Goal: Entertainment & Leisure: Consume media (video, audio)

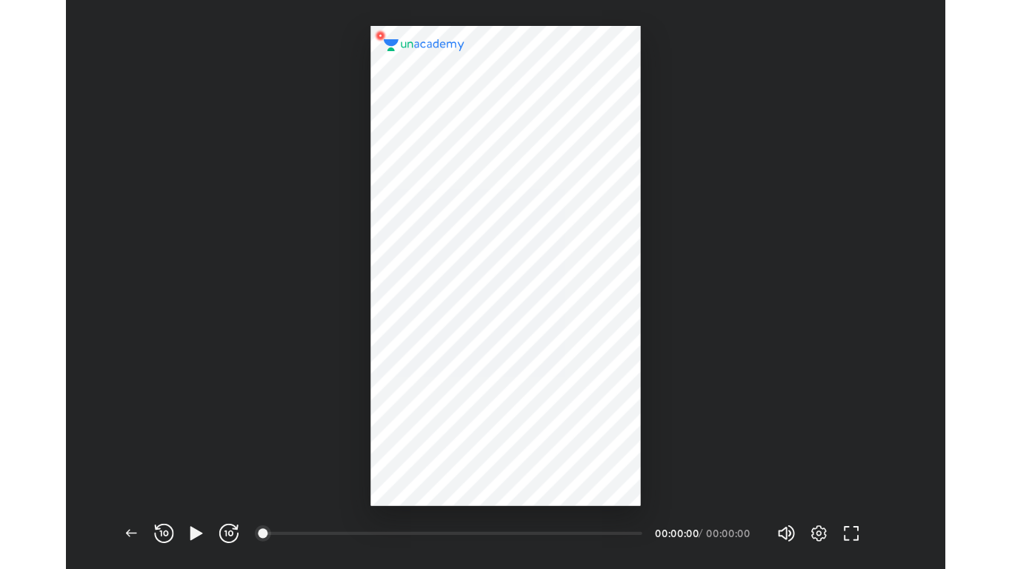
scroll to position [520, 804]
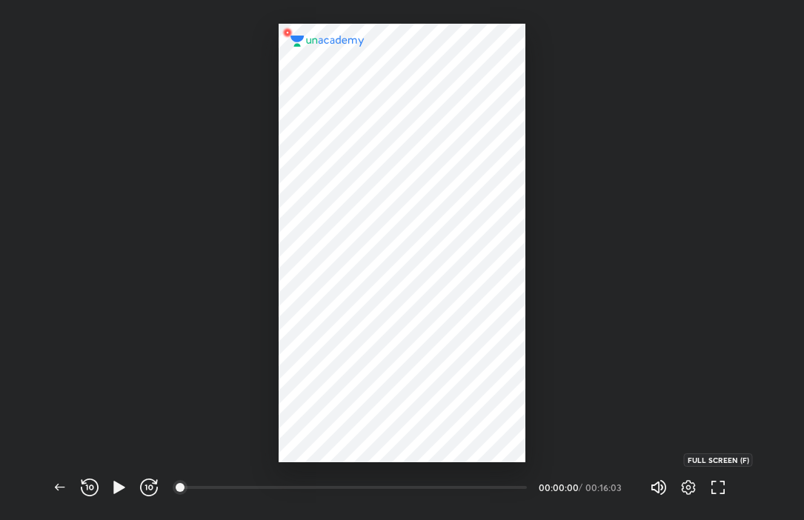
click at [719, 493] on icon "button" at bounding box center [718, 488] width 18 height 18
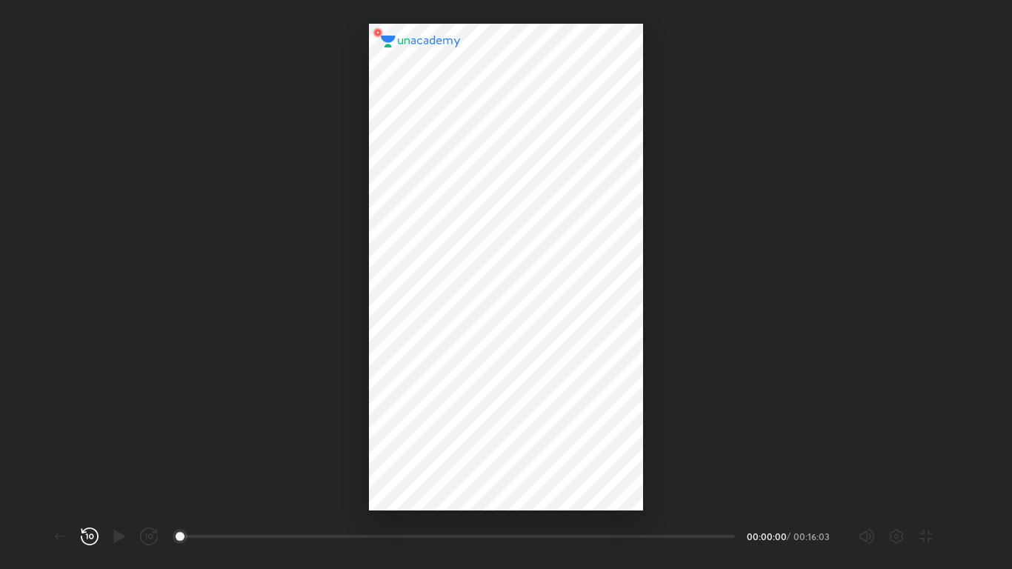
scroll to position [569, 1012]
click at [520, 348] on div at bounding box center [506, 267] width 274 height 487
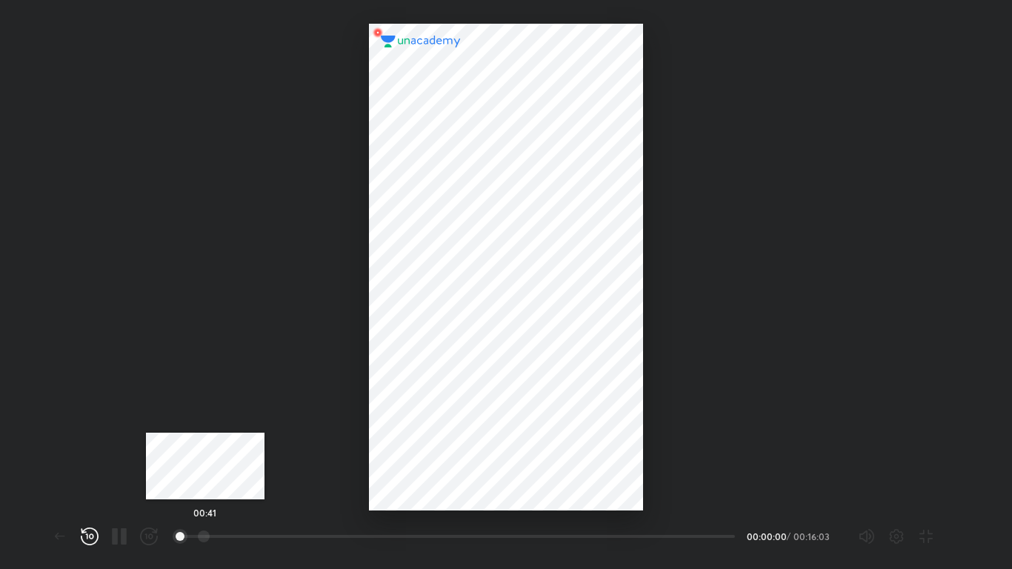
click at [205, 520] on div at bounding box center [204, 537] width 12 height 12
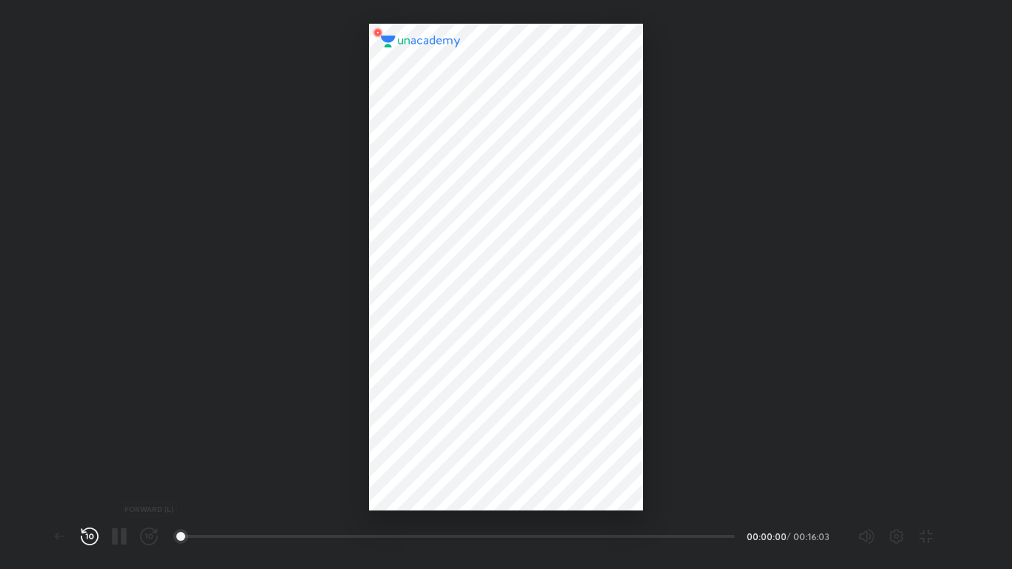
click at [163, 520] on button "button" at bounding box center [149, 537] width 30 height 30
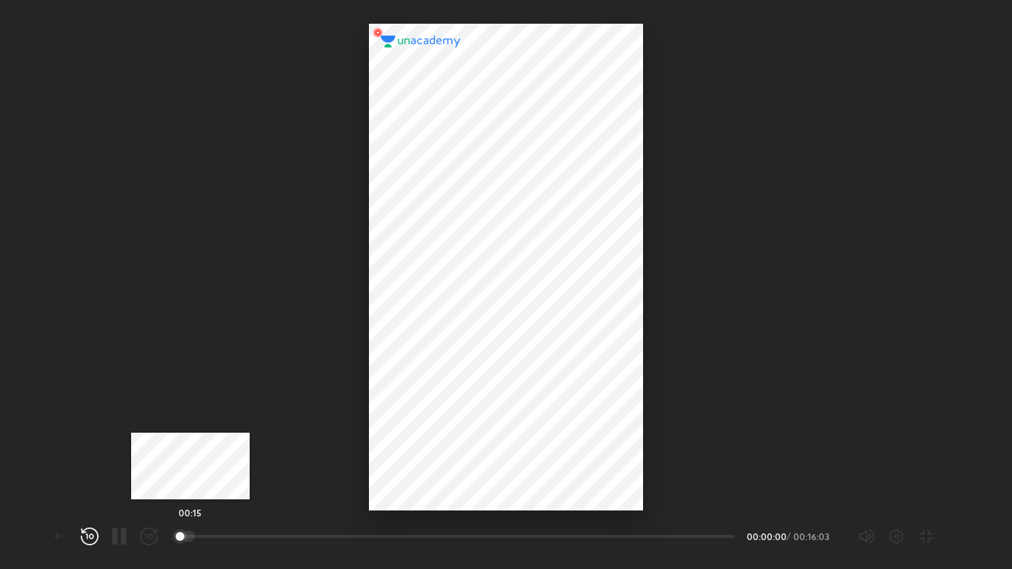
click at [190, 520] on div at bounding box center [189, 537] width 12 height 12
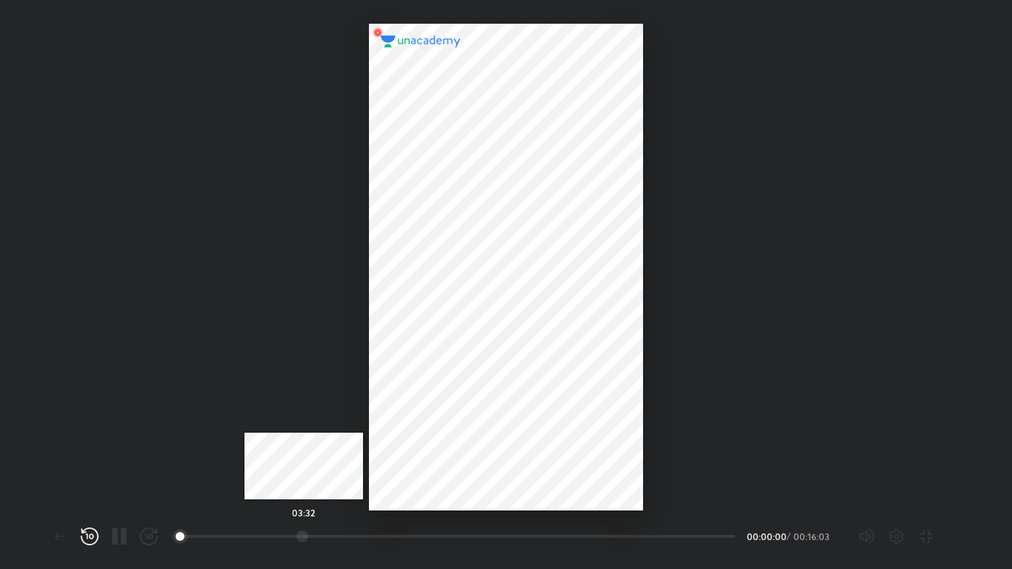
click at [304, 520] on div at bounding box center [302, 537] width 12 height 12
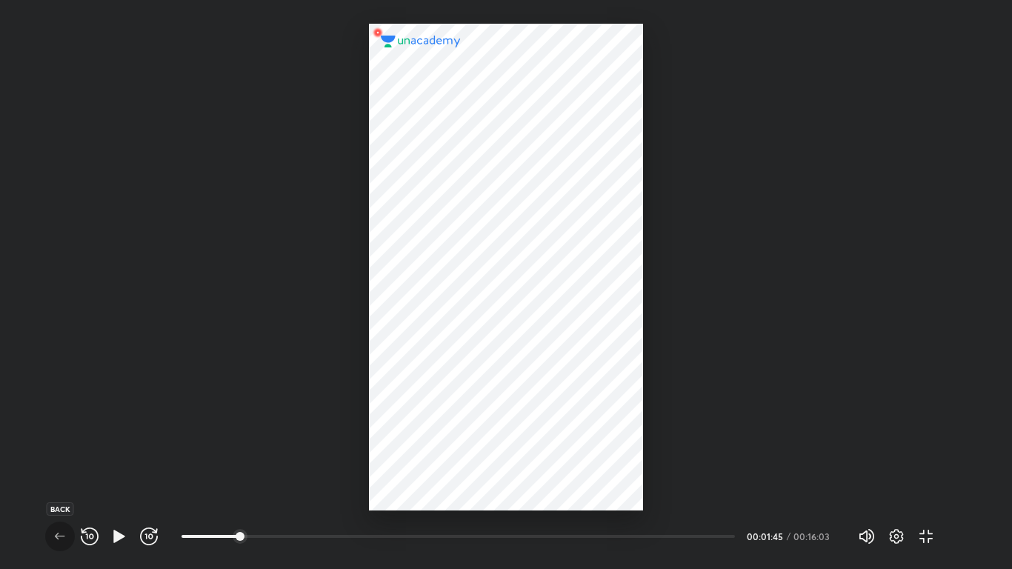
click at [60, 520] on icon "button" at bounding box center [60, 537] width 18 height 18
